Goal: Check status: Check status

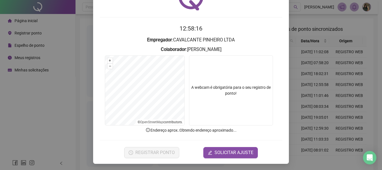
scroll to position [36, 0]
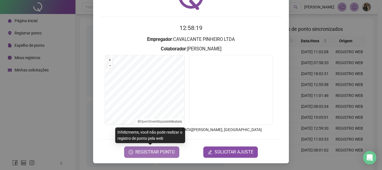
click at [157, 155] on span "REGISTRAR PONTO" at bounding box center [154, 152] width 39 height 7
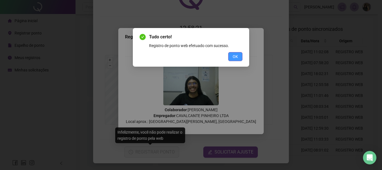
click at [239, 53] on button "OK" at bounding box center [235, 56] width 14 height 9
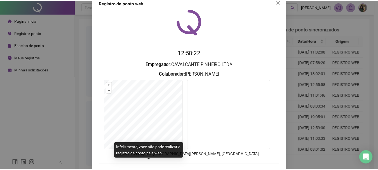
scroll to position [0, 0]
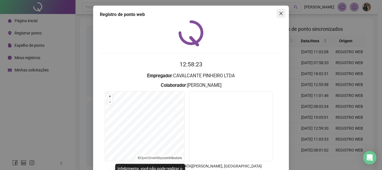
click at [279, 17] on button "Close" at bounding box center [281, 13] width 9 height 9
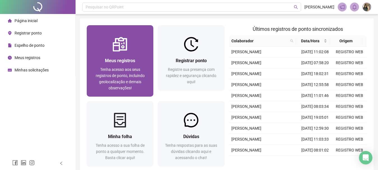
click at [122, 67] on span "Tenha acesso aos seus registros de ponto, incluindo geolocalização e demais obs…" at bounding box center [120, 78] width 49 height 23
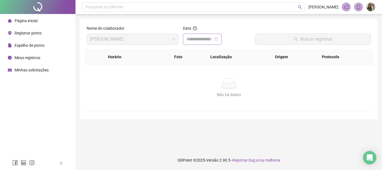
drag, startPoint x: 223, startPoint y: 39, endPoint x: 219, endPoint y: 43, distance: 6.2
click at [218, 39] on div at bounding box center [202, 39] width 32 height 7
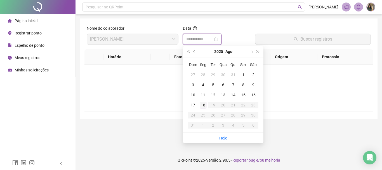
type input "**********"
click at [202, 105] on div "18" at bounding box center [203, 105] width 7 height 7
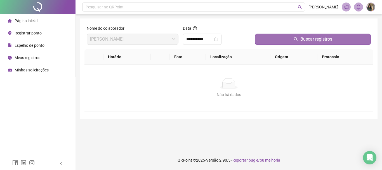
click at [302, 39] on span "Buscar registros" at bounding box center [316, 39] width 32 height 7
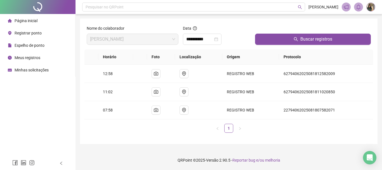
drag, startPoint x: 2, startPoint y: 23, endPoint x: 19, endPoint y: 20, distance: 17.3
click at [2, 23] on li "Página inicial" at bounding box center [37, 20] width 73 height 11
click at [17, 20] on span "Página inicial" at bounding box center [26, 20] width 23 height 4
